Goal: Transaction & Acquisition: Subscribe to service/newsletter

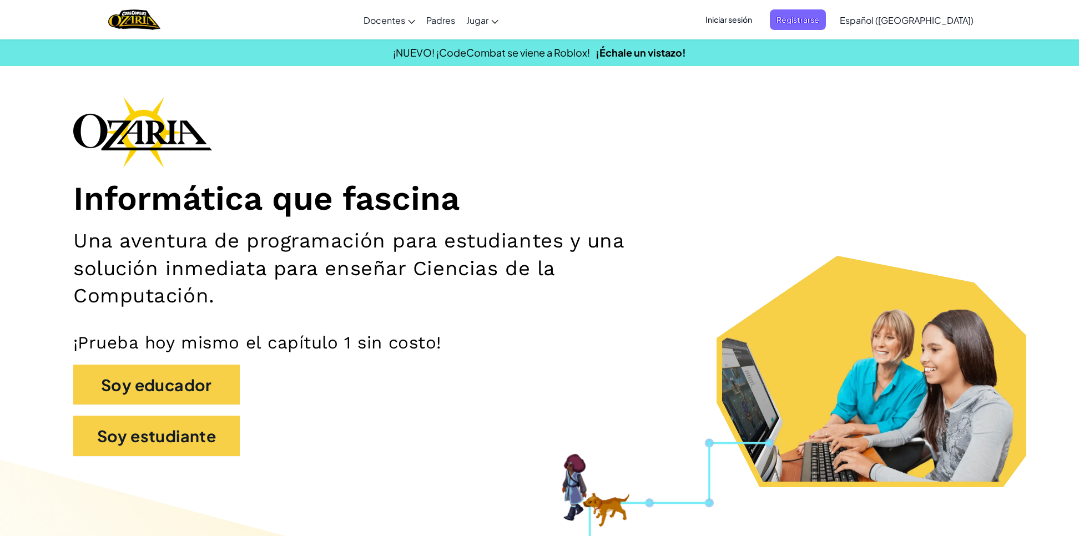
click at [756, 23] on span "Iniciar sesión" at bounding box center [729, 19] width 60 height 21
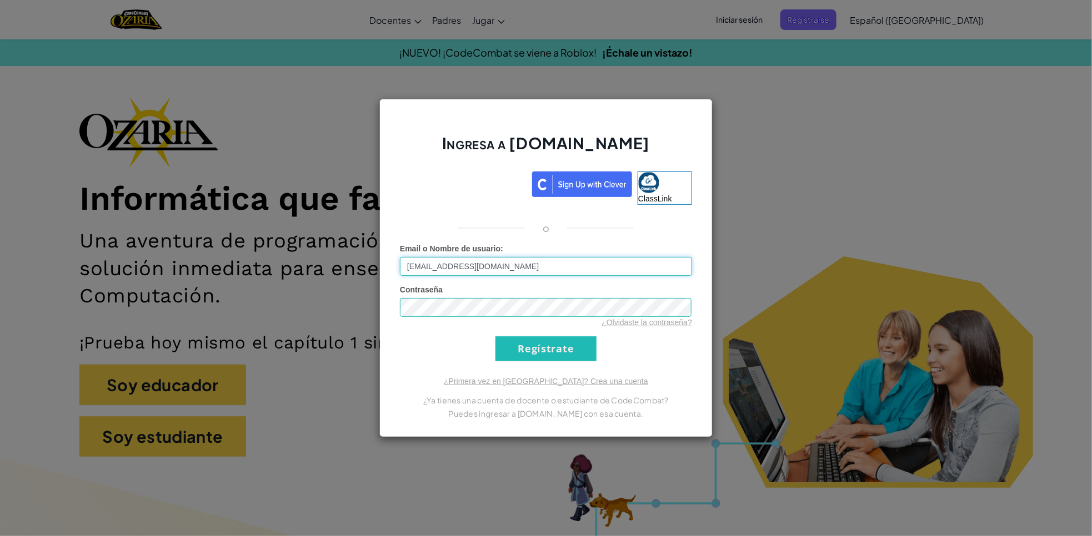
click at [530, 264] on input "[EMAIL_ADDRESS][DOMAIN_NAME]" at bounding box center [546, 266] width 292 height 19
type input "g"
type input "[EMAIL_ADDRESS][DOMAIN_NAME]"
click at [528, 340] on input "Regístrate" at bounding box center [545, 348] width 101 height 25
click at [527, 340] on input "Regístrate" at bounding box center [545, 348] width 101 height 25
